Goal: Task Accomplishment & Management: Complete application form

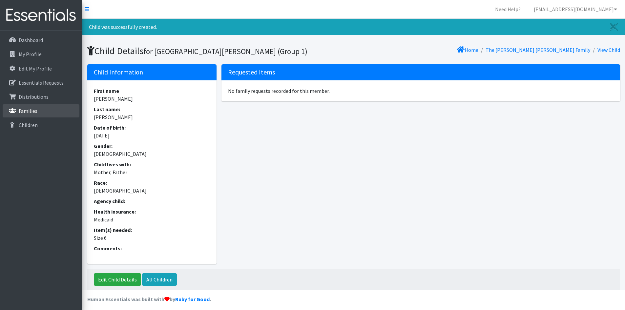
click at [31, 111] on p "Families" at bounding box center [28, 111] width 19 height 7
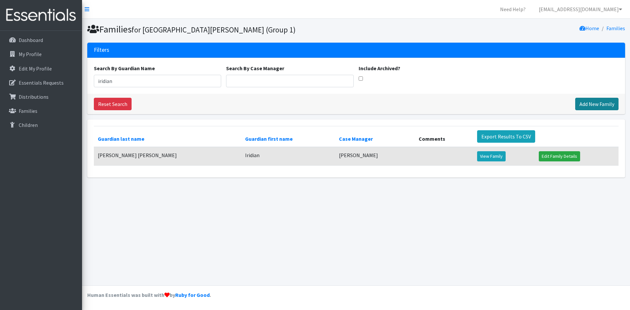
click at [585, 103] on link "Add New Family" at bounding box center [596, 104] width 43 height 12
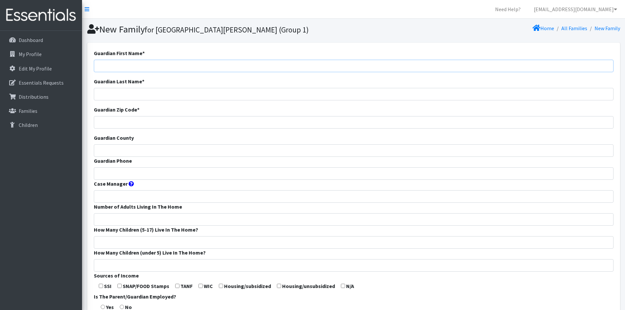
click at [186, 68] on input "Guardian First Name *" at bounding box center [353, 66] width 519 height 12
click at [143, 60] on input "Guardian First Name *" at bounding box center [353, 66] width 519 height 12
click at [151, 63] on input "Marianny" at bounding box center [353, 66] width 519 height 12
click at [151, 69] on input "Marianny" at bounding box center [353, 66] width 519 height 12
type input "Marianny"
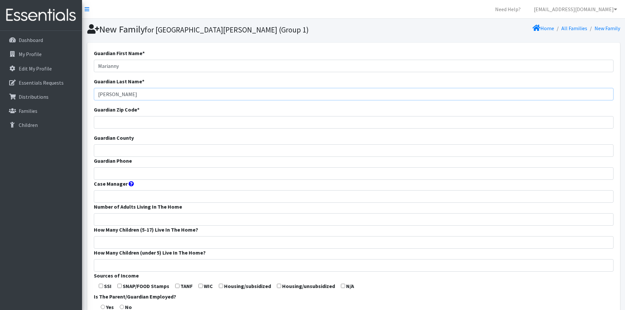
type input "[PERSON_NAME]"
type input "63107"
click at [124, 175] on input "Guardian Phone" at bounding box center [353, 173] width 519 height 12
type input "(872)366-6428"
click at [131, 196] on input "Case Manager" at bounding box center [353, 196] width 519 height 12
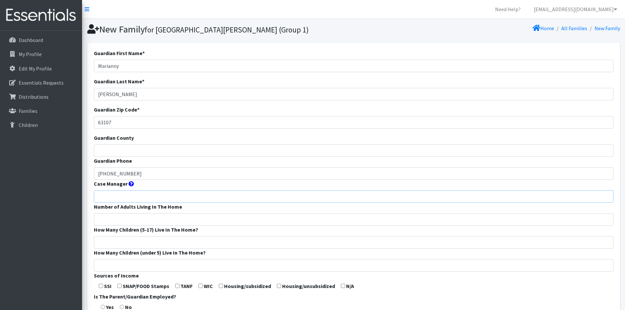
type input "Jessica Cervantes"
click at [125, 218] on input "Number of Adults Living In The Home" at bounding box center [353, 219] width 519 height 12
type input "3"
click at [127, 235] on form "Guardian First Name * Marianny Guardian Last Name * Leon Guardian Zip Code * 63…" at bounding box center [353, 243] width 519 height 389
click at [128, 245] on input "How Many Children (5-17) Live In The Home?" at bounding box center [353, 242] width 519 height 12
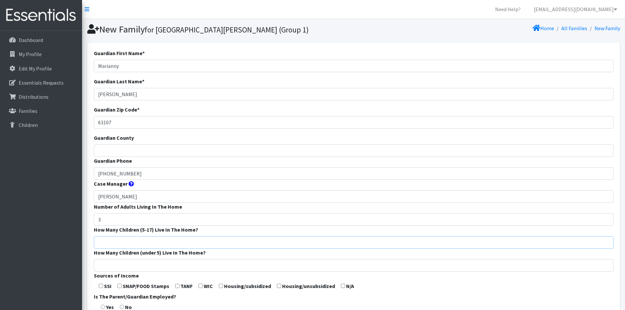
type input "1"
type input "2"
click at [120, 256] on label "How Many Children (under 5) Live In The Home?" at bounding box center [150, 253] width 112 height 8
click at [120, 259] on input "How Many Children (under 5) Live In The Home?" at bounding box center [353, 265] width 519 height 12
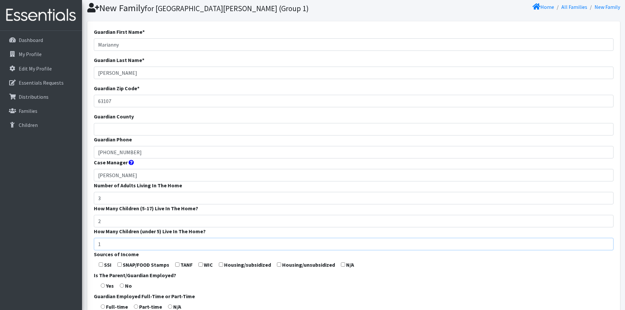
scroll to position [33, 0]
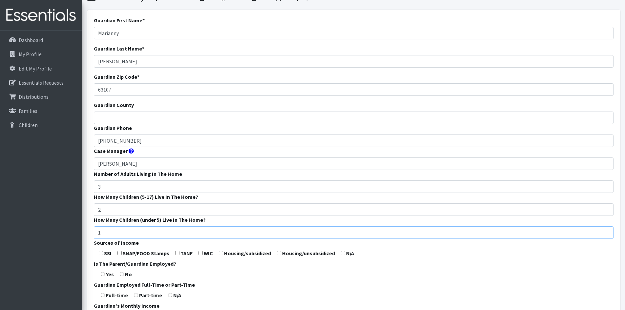
type input "1"
click at [201, 255] on input "checkbox" at bounding box center [200, 253] width 4 height 4
checkbox input "true"
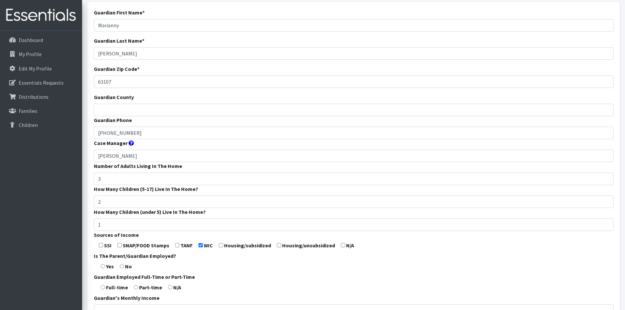
scroll to position [66, 0]
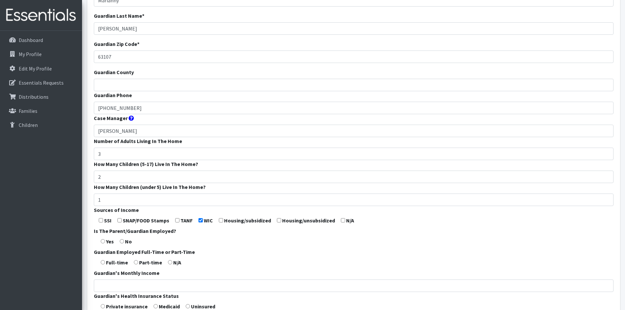
click at [104, 241] on input "radio" at bounding box center [103, 241] width 4 height 4
radio input "true"
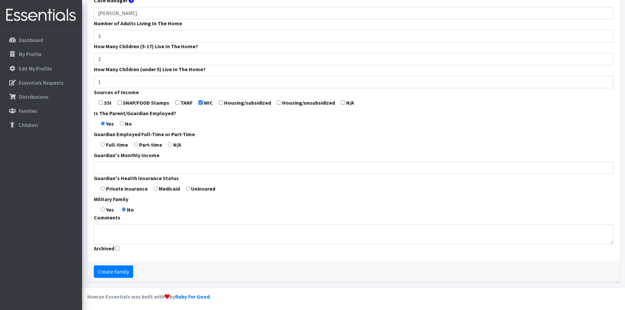
scroll to position [185, 0]
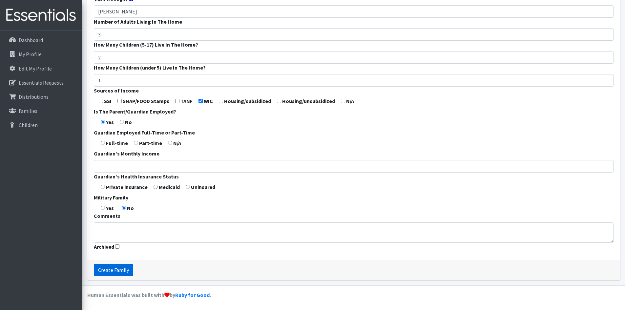
click at [116, 270] on input "Create Family" at bounding box center [113, 270] width 39 height 12
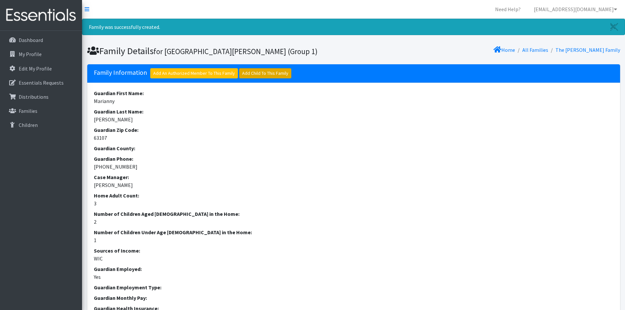
click at [265, 68] on link "Add Child To This Family" at bounding box center [265, 73] width 52 height 10
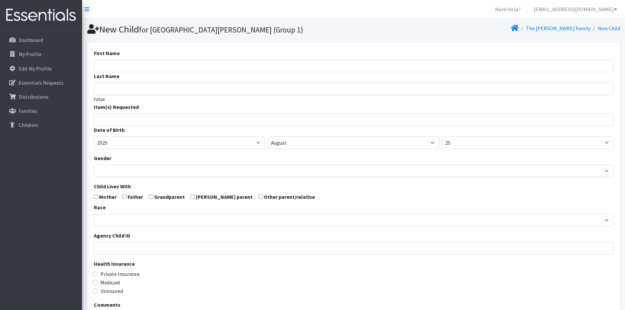
select select
click at [149, 66] on input "First Name" at bounding box center [353, 66] width 519 height 12
type input "M"
type input "[PERSON_NAME]"
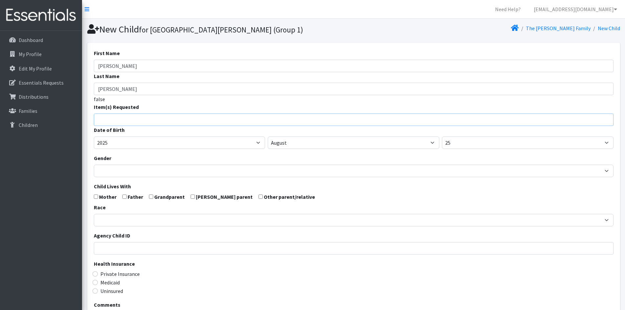
click at [134, 118] on input "search" at bounding box center [358, 119] width 517 height 6
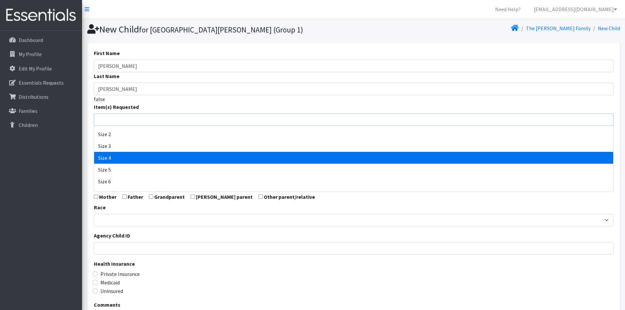
scroll to position [33, 0]
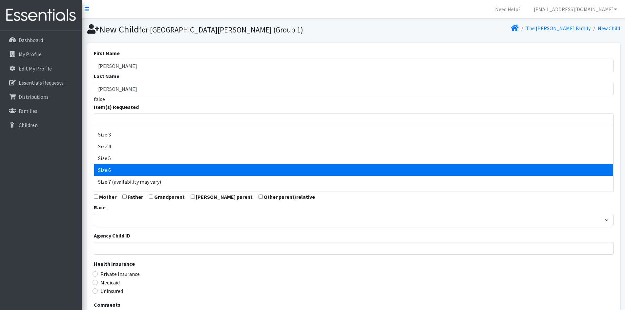
select select "1100"
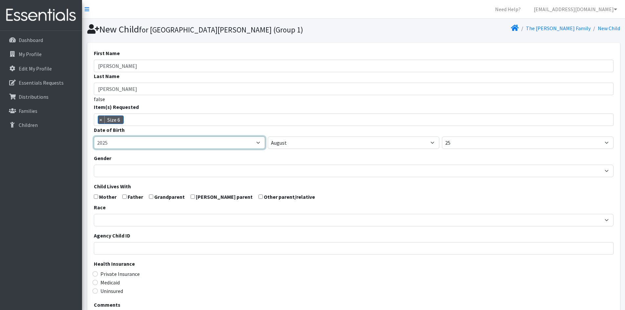
click at [139, 142] on select "2005 2006 2007 2008 2009 2010 2011 2012 2013 2014 2015 2016 2017 2018 2019 2020…" at bounding box center [179, 142] width 171 height 12
select select "2022"
click at [94, 136] on select "2005 2006 2007 2008 2009 2010 2011 2012 2013 2014 2015 2016 2017 2018 2019 2020…" at bounding box center [179, 142] width 171 height 12
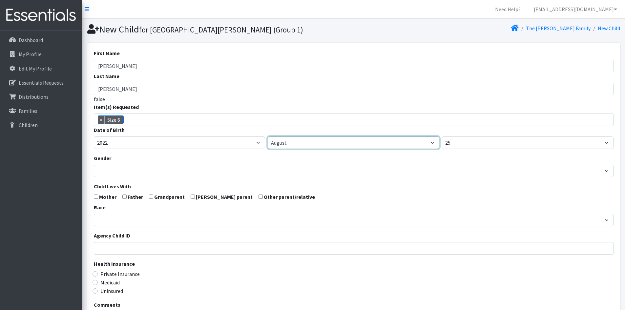
click at [349, 143] on select "January February March April May June July August September October November De…" at bounding box center [353, 142] width 171 height 12
select select "5"
click at [268, 136] on select "January February March April May June July August September October November De…" at bounding box center [353, 142] width 171 height 12
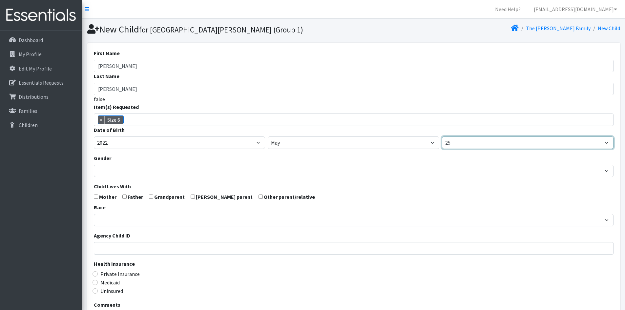
click at [461, 142] on select "1 2 3 4 5 6 7 8 9 10 11 12 13 14 15 16 17 18 19 20 21 22 23 24 25 26 27 28 29 3…" at bounding box center [527, 142] width 171 height 12
select select "9"
click at [442, 136] on select "1 2 3 4 5 6 7 8 9 10 11 12 13 14 15 16 17 18 19 20 21 22 23 24 25 26 27 28 29 3…" at bounding box center [527, 142] width 171 height 12
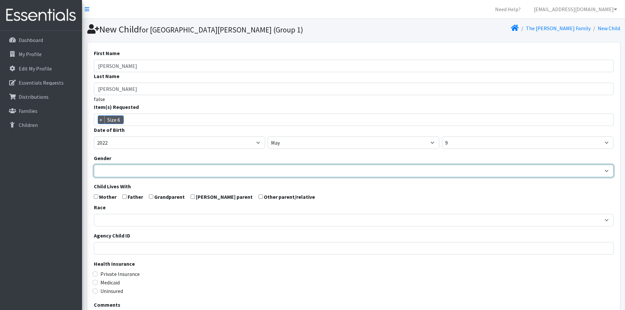
click at [129, 172] on select "Male Female" at bounding box center [353, 171] width 519 height 12
select select "Female"
click at [94, 165] on select "Male Female" at bounding box center [353, 171] width 519 height 12
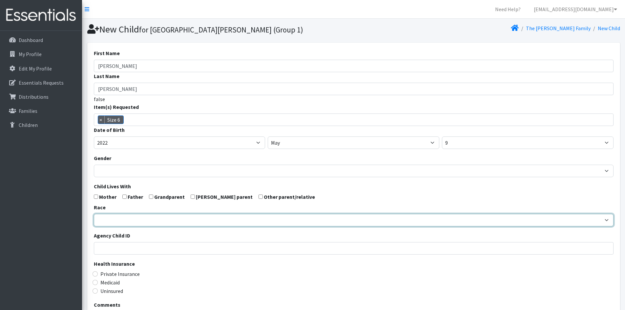
click at [122, 222] on select "African American Caucasian Hispanic Asian American Indian Pacific Islander Mult…" at bounding box center [353, 220] width 519 height 12
select select "Hispanic"
click at [94, 214] on select "African American Caucasian Hispanic Asian American Indian Pacific Islander Mult…" at bounding box center [353, 220] width 519 height 12
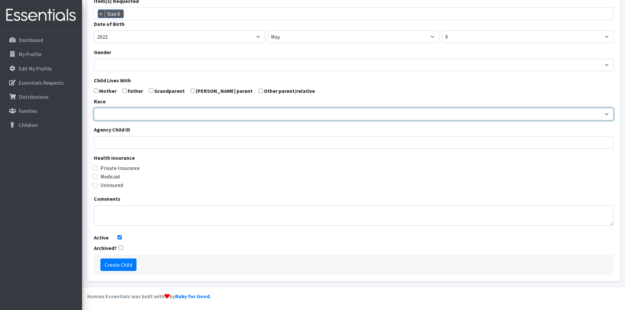
scroll to position [107, 0]
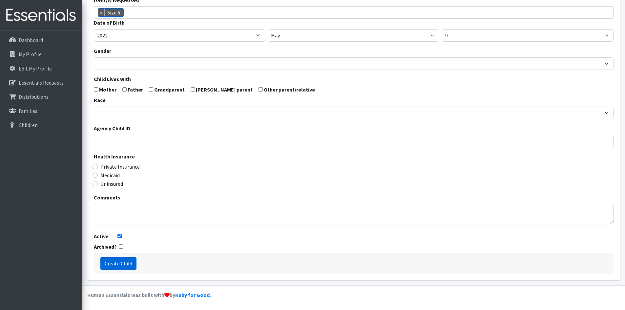
click at [121, 263] on input "Create Child" at bounding box center [118, 263] width 36 height 12
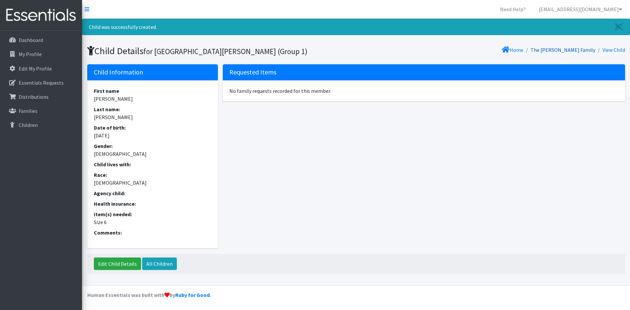
click at [576, 48] on link "The [PERSON_NAME] Family" at bounding box center [562, 50] width 65 height 7
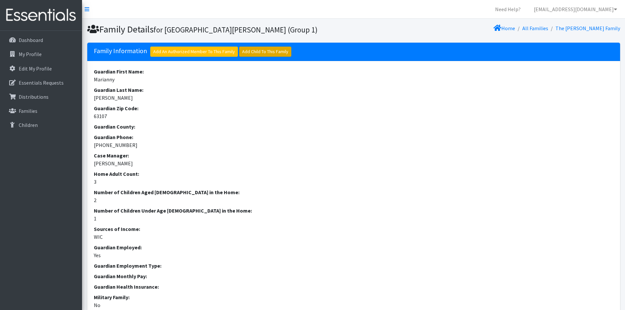
click at [261, 54] on link "Add Child To This Family" at bounding box center [265, 52] width 52 height 10
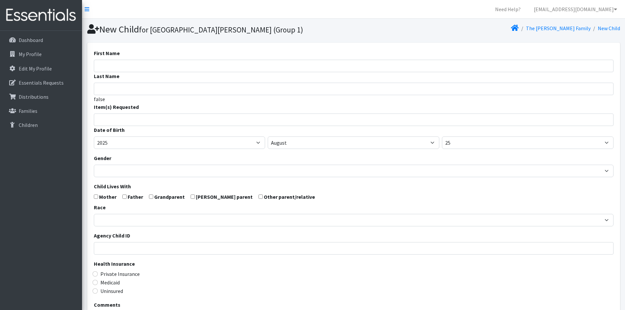
select select
click at [115, 63] on input "First Name" at bounding box center [353, 66] width 519 height 12
type input "[PERSON_NAME]"
type input "Jimenez Leon"
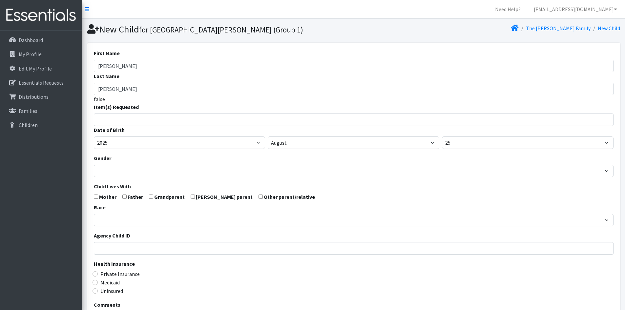
click at [139, 118] on input "search" at bounding box center [358, 119] width 517 height 6
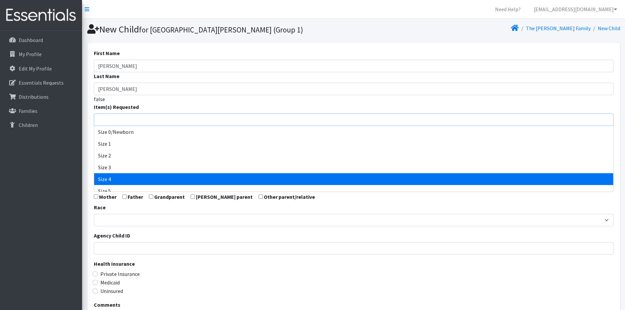
select select "1097"
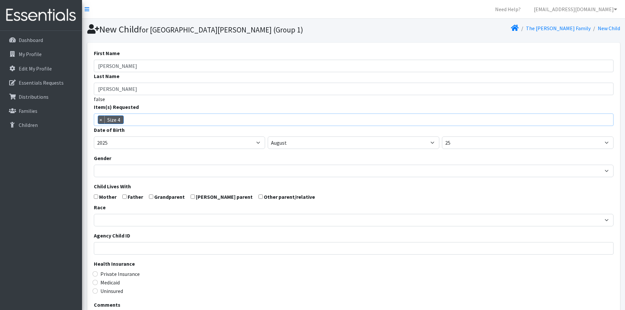
scroll to position [28, 0]
click at [120, 144] on select "2005 2006 2007 2008 2009 2010 2011 2012 2013 2014 2015 2016 2017 2018 2019 2020…" at bounding box center [179, 142] width 171 height 12
click at [335, 147] on select "January February March April May June July August September October November De…" at bounding box center [353, 142] width 171 height 12
click at [268, 136] on select "January February March April May June July August September October November De…" at bounding box center [353, 142] width 171 height 12
drag, startPoint x: 290, startPoint y: 144, endPoint x: 289, endPoint y: 148, distance: 4.3
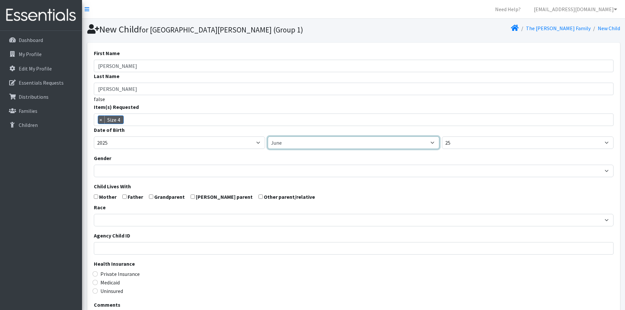
click at [290, 144] on select "January February March April May June July August September October November De…" at bounding box center [353, 142] width 171 height 12
select select "5"
click at [268, 136] on select "January February March April May June July August September October November De…" at bounding box center [353, 142] width 171 height 12
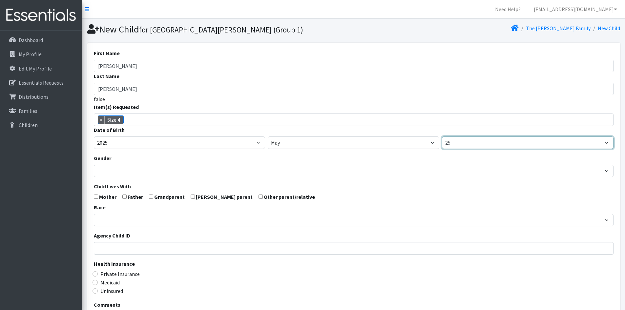
click at [464, 141] on select "1 2 3 4 5 6 7 8 9 10 11 12 13 14 15 16 17 18 19 20 21 22 23 24 25 26 27 28 29 3…" at bounding box center [527, 142] width 171 height 12
select select "9"
click at [442, 136] on select "1 2 3 4 5 6 7 8 9 10 11 12 13 14 15 16 17 18 19 20 21 22 23 24 25 26 27 28 29 3…" at bounding box center [527, 142] width 171 height 12
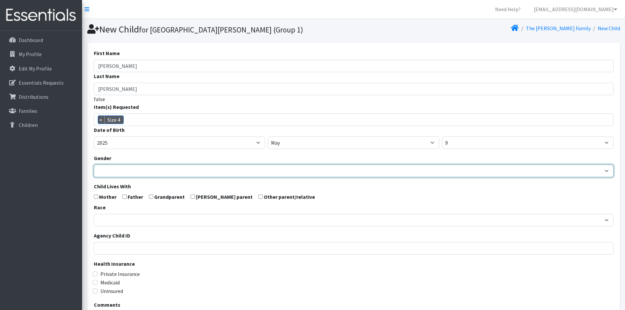
click at [115, 175] on select "Male Female" at bounding box center [353, 171] width 519 height 12
select select "Male"
click at [94, 165] on select "Male Female" at bounding box center [353, 171] width 519 height 12
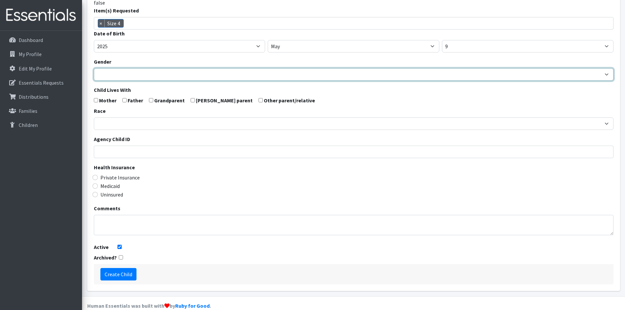
scroll to position [98, 0]
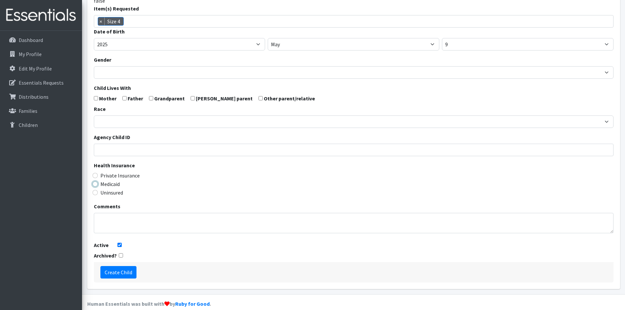
click at [93, 184] on input "Medicaid" at bounding box center [94, 183] width 5 height 5
radio input "true"
click at [122, 271] on input "Create Child" at bounding box center [118, 272] width 36 height 12
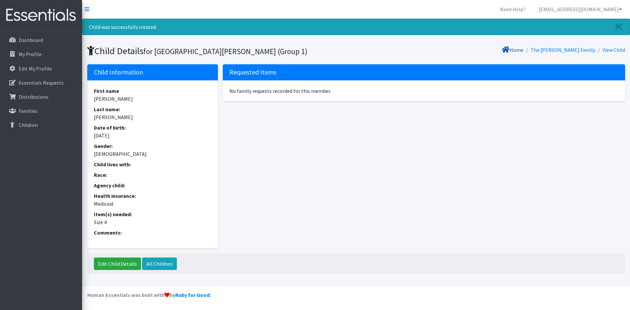
click at [523, 49] on link "Home" at bounding box center [512, 50] width 22 height 7
